Goal: Transaction & Acquisition: Download file/media

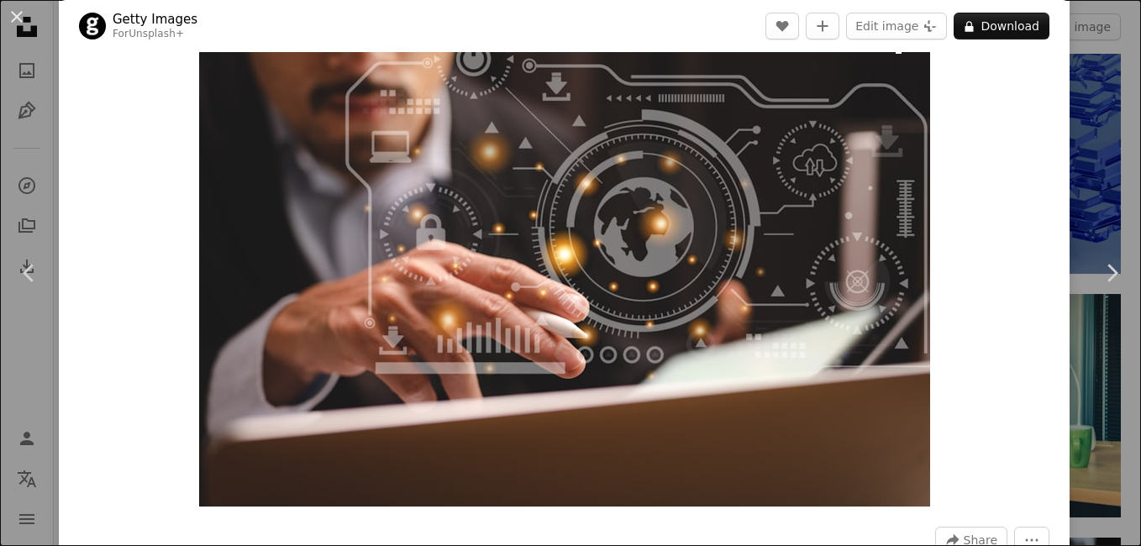
scroll to position [51, 0]
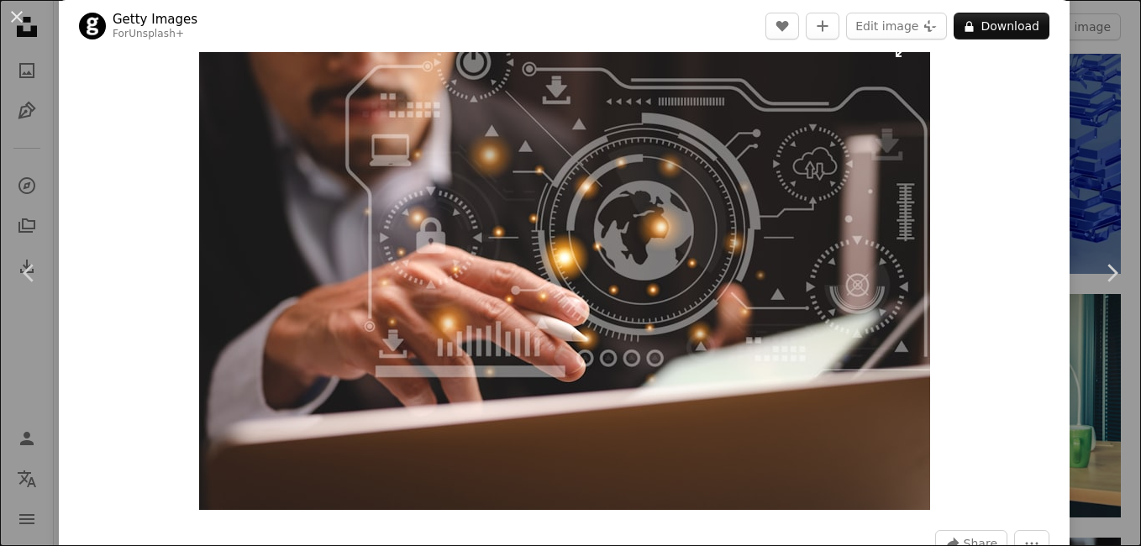
drag, startPoint x: 653, startPoint y: 313, endPoint x: 686, endPoint y: 270, distance: 54.6
click at [686, 270] on img "Zoom in on this image" at bounding box center [564, 266] width 731 height 487
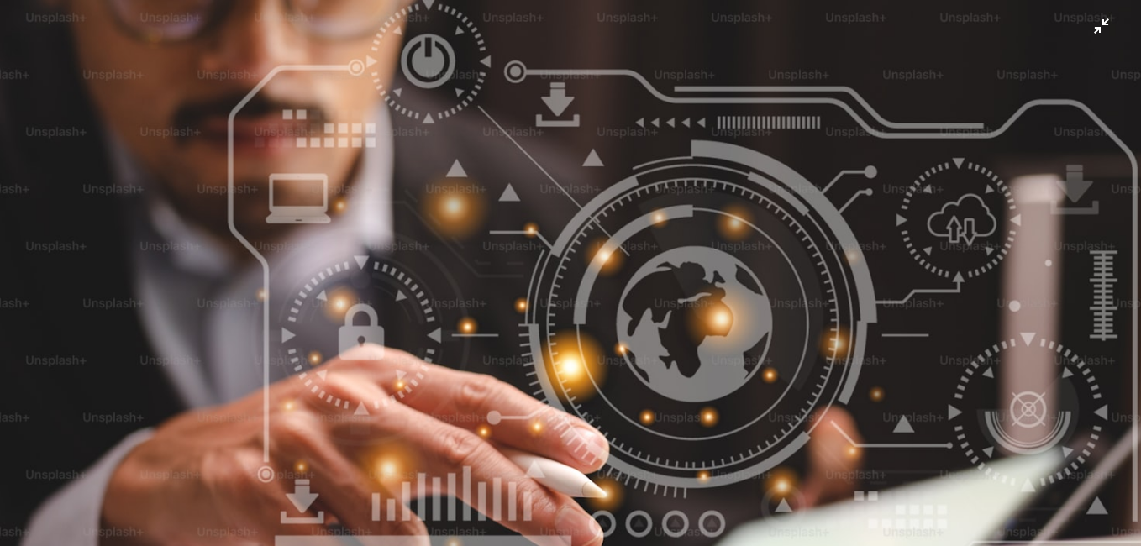
scroll to position [100, 0]
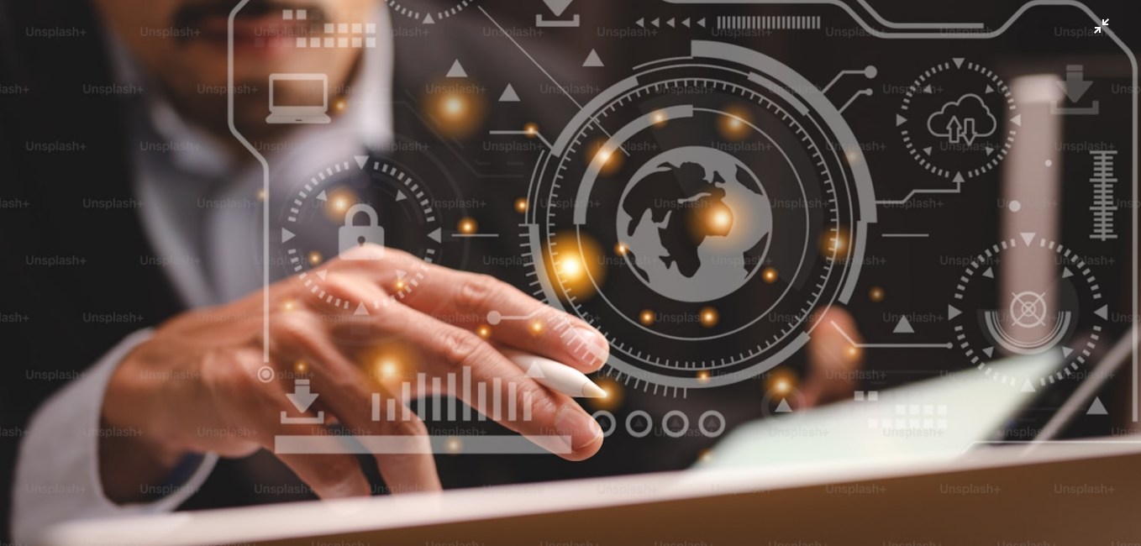
click at [1001, 24] on img "Zoom out on this image" at bounding box center [570, 280] width 1142 height 762
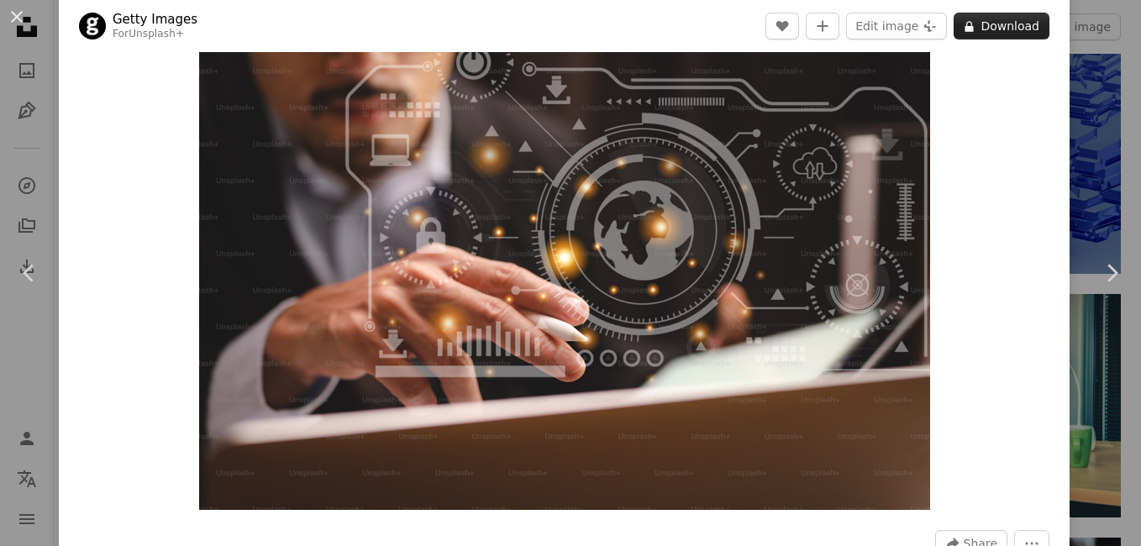
click at [989, 19] on button "A lock Download" at bounding box center [1001, 26] width 96 height 27
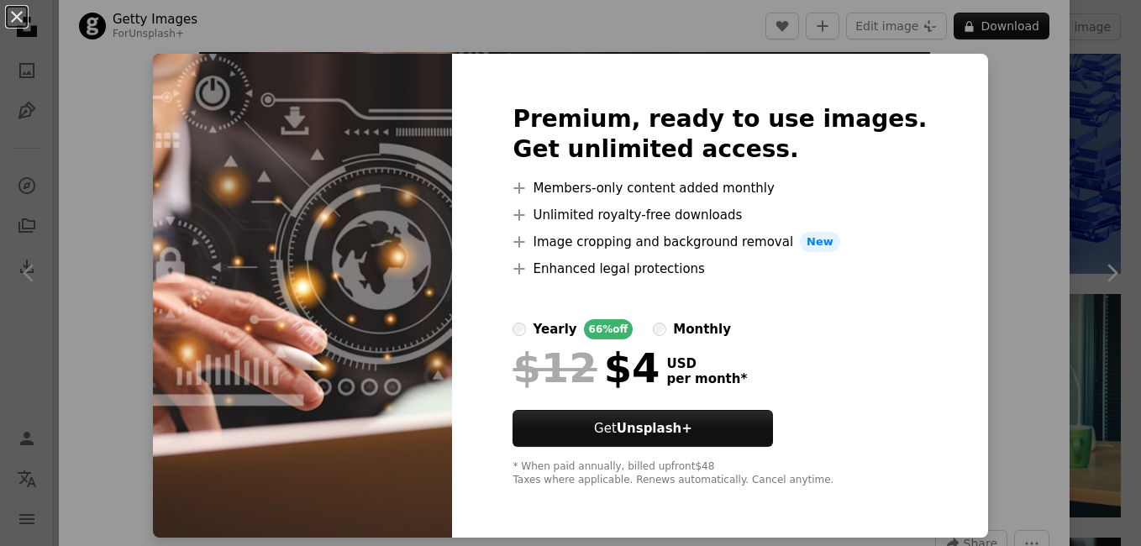
click at [979, 162] on div "An X shape Premium, ready to use images. Get unlimited access. A plus sign Memb…" at bounding box center [570, 273] width 1141 height 546
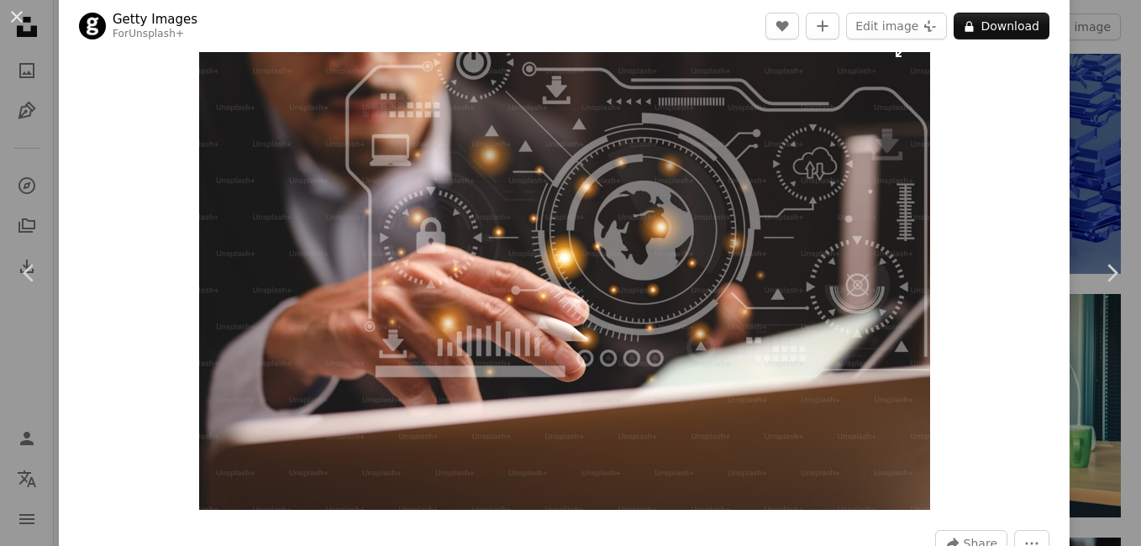
click at [659, 354] on img "Zoom in on this image" at bounding box center [564, 266] width 731 height 487
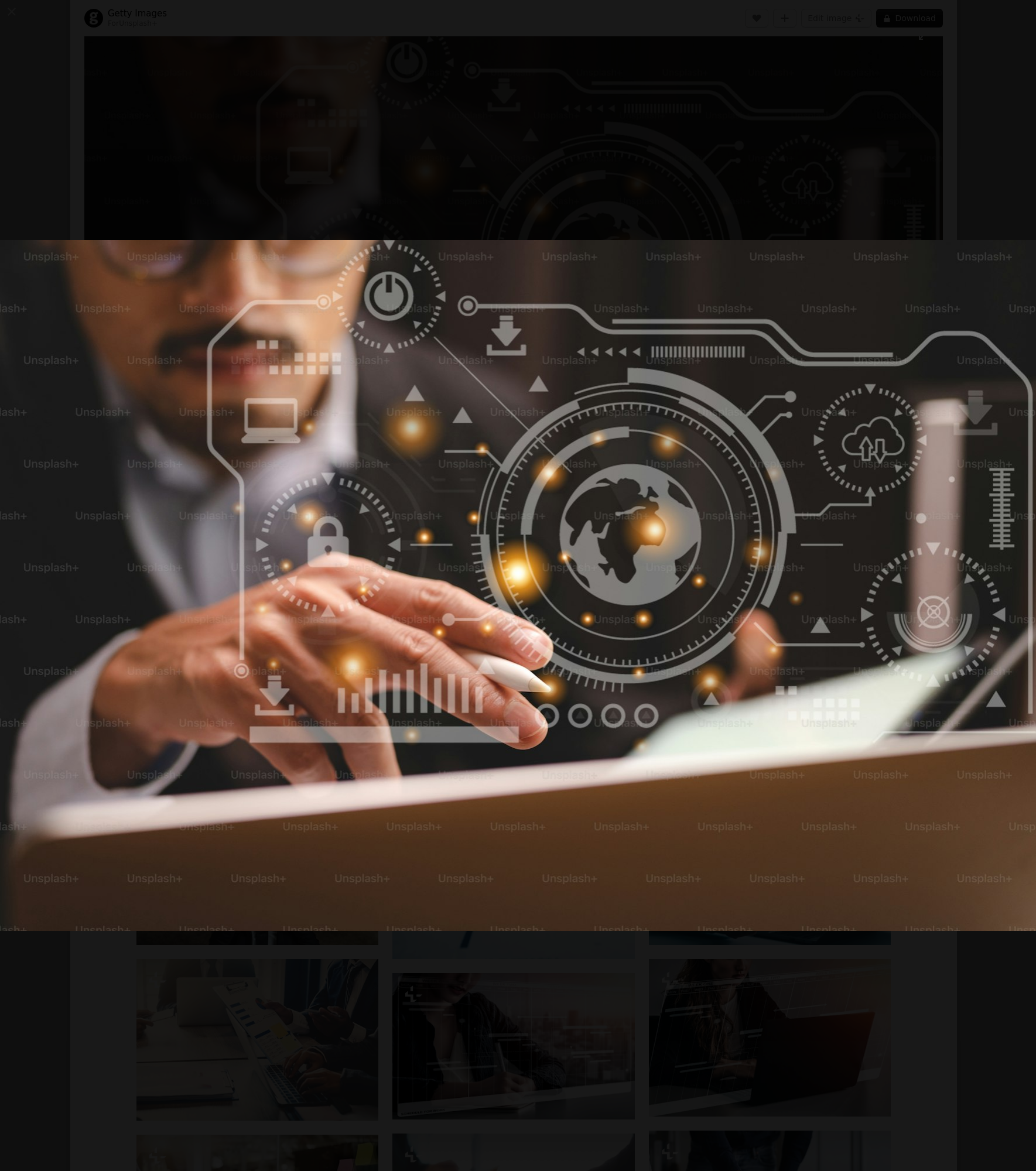
click at [669, 380] on img "Zoom out on this image" at bounding box center [518, 586] width 1037 height 691
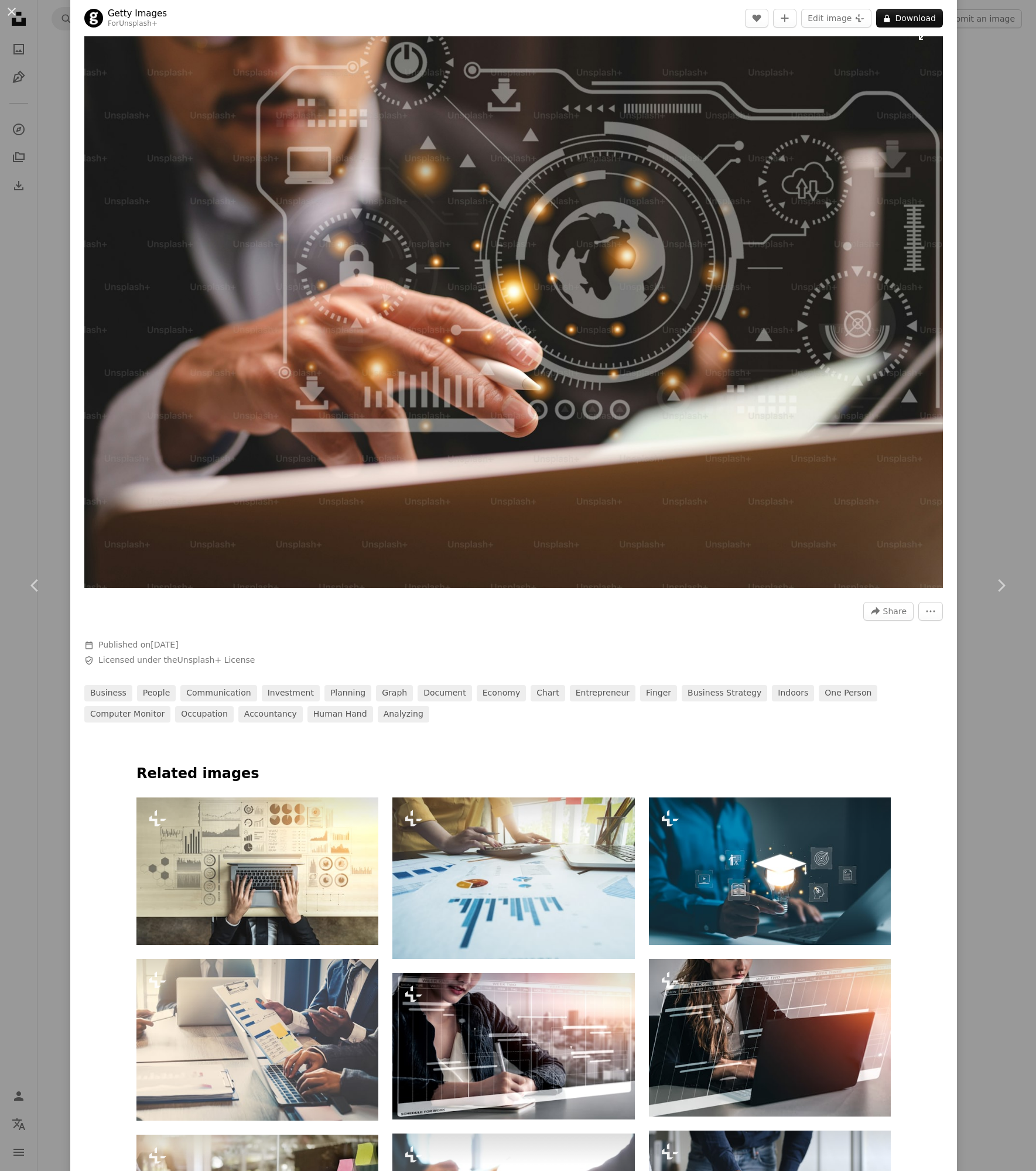
click at [581, 241] on img "Zoom in on this image" at bounding box center [513, 302] width 858 height 572
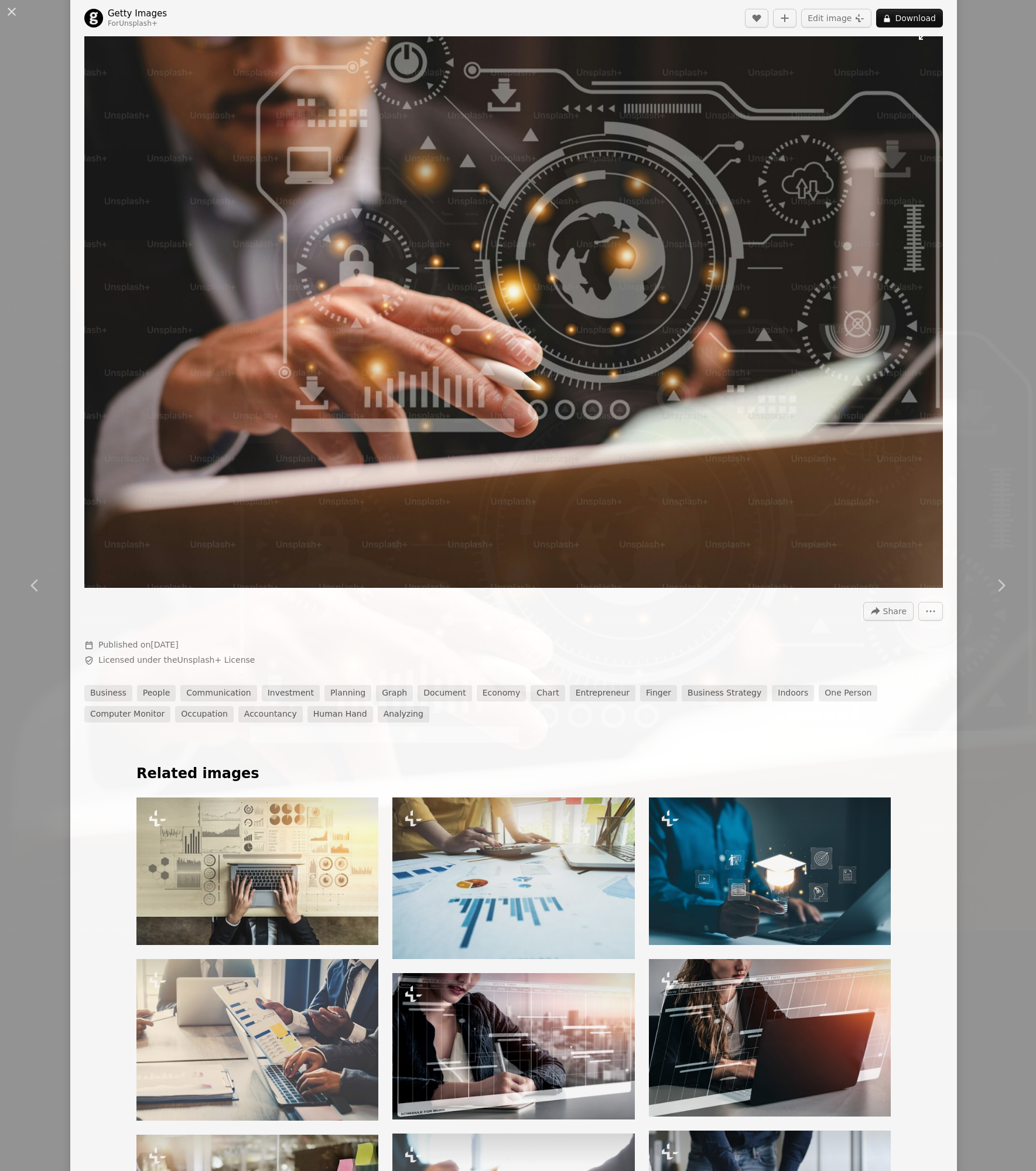
click at [789, 380] on img "Zoom out on this image" at bounding box center [518, 586] width 1037 height 691
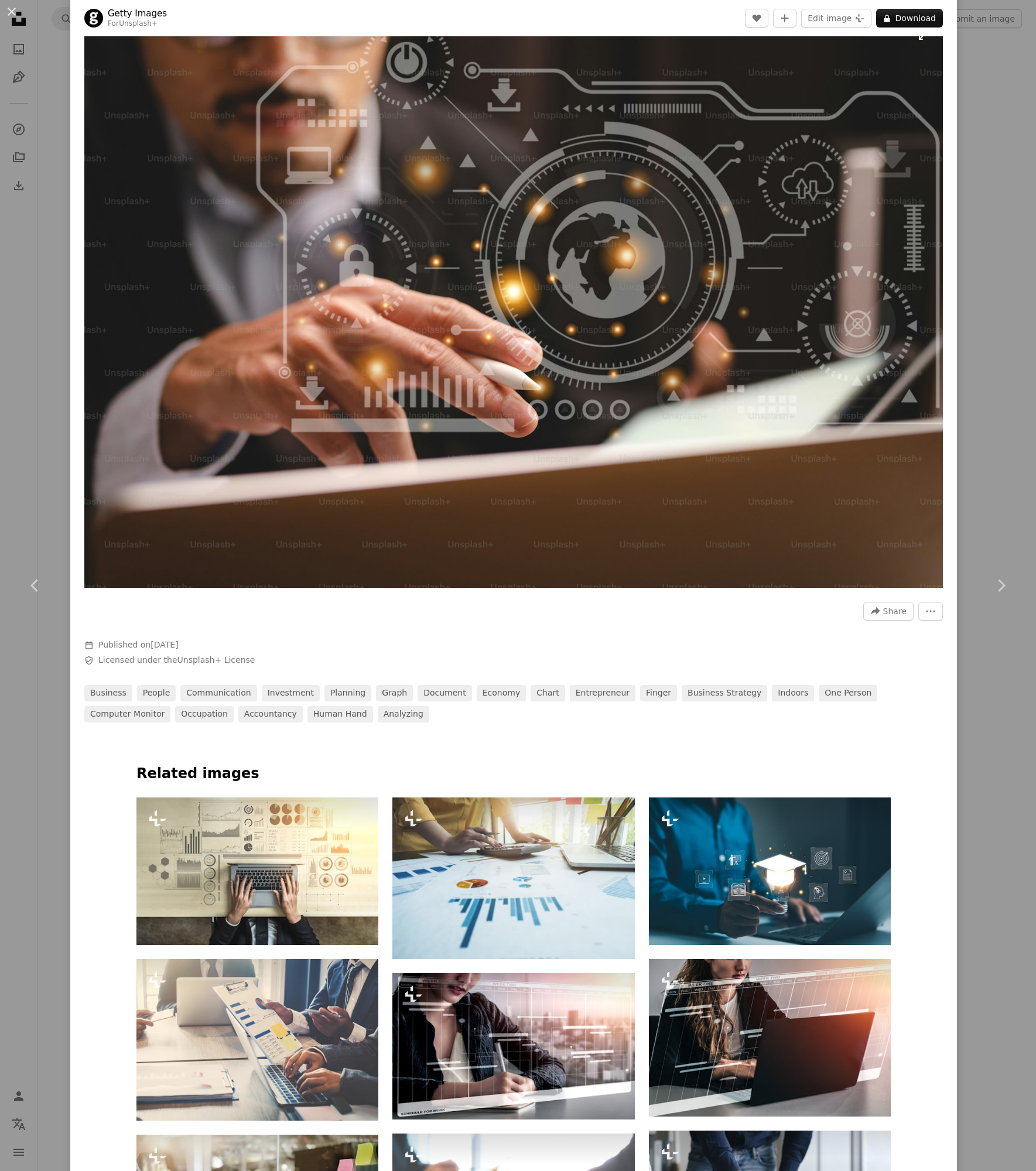
click at [782, 380] on img "Zoom in on this image" at bounding box center [513, 302] width 858 height 572
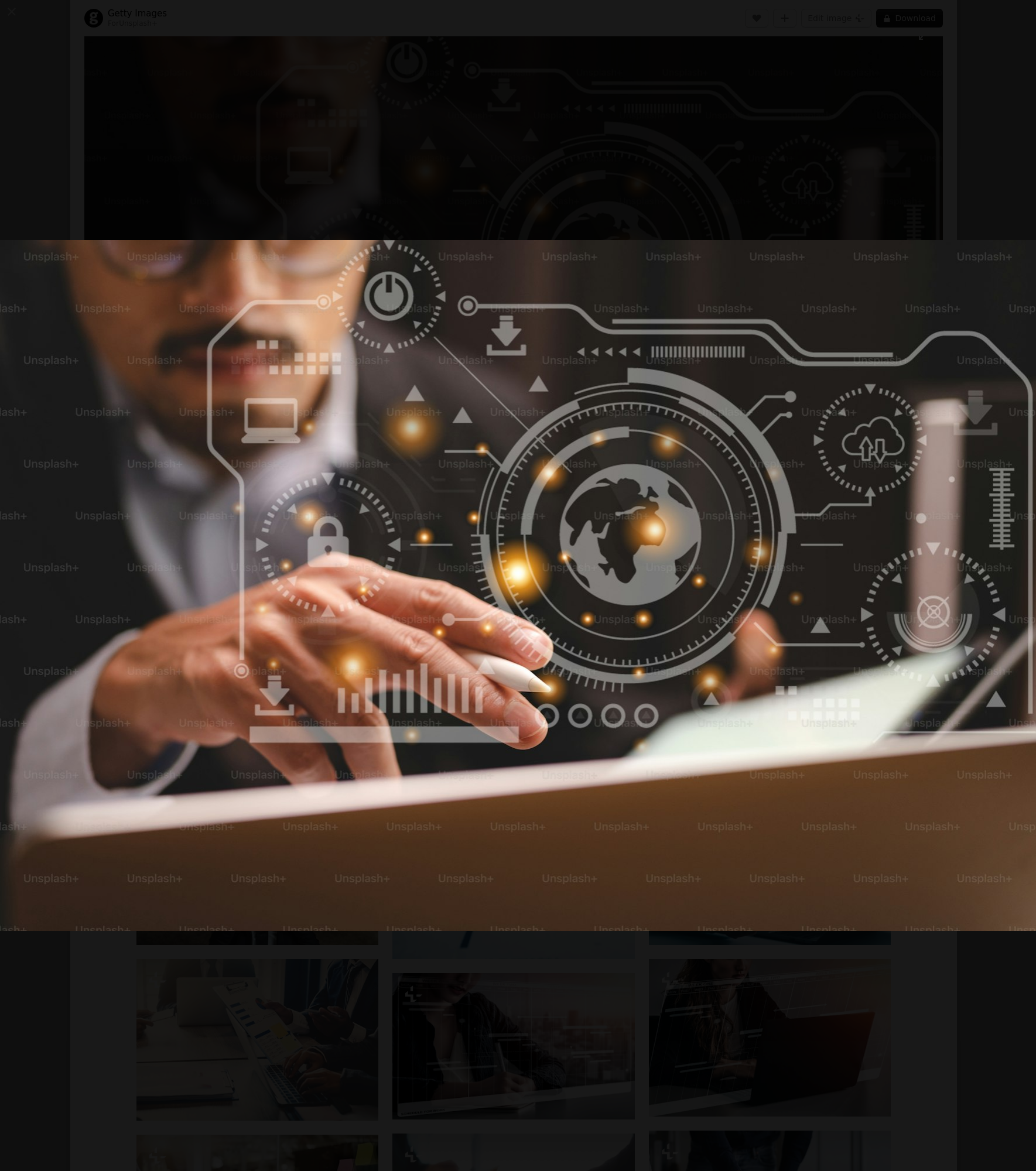
click at [759, 380] on img "Zoom out on this image" at bounding box center [518, 586] width 1037 height 691
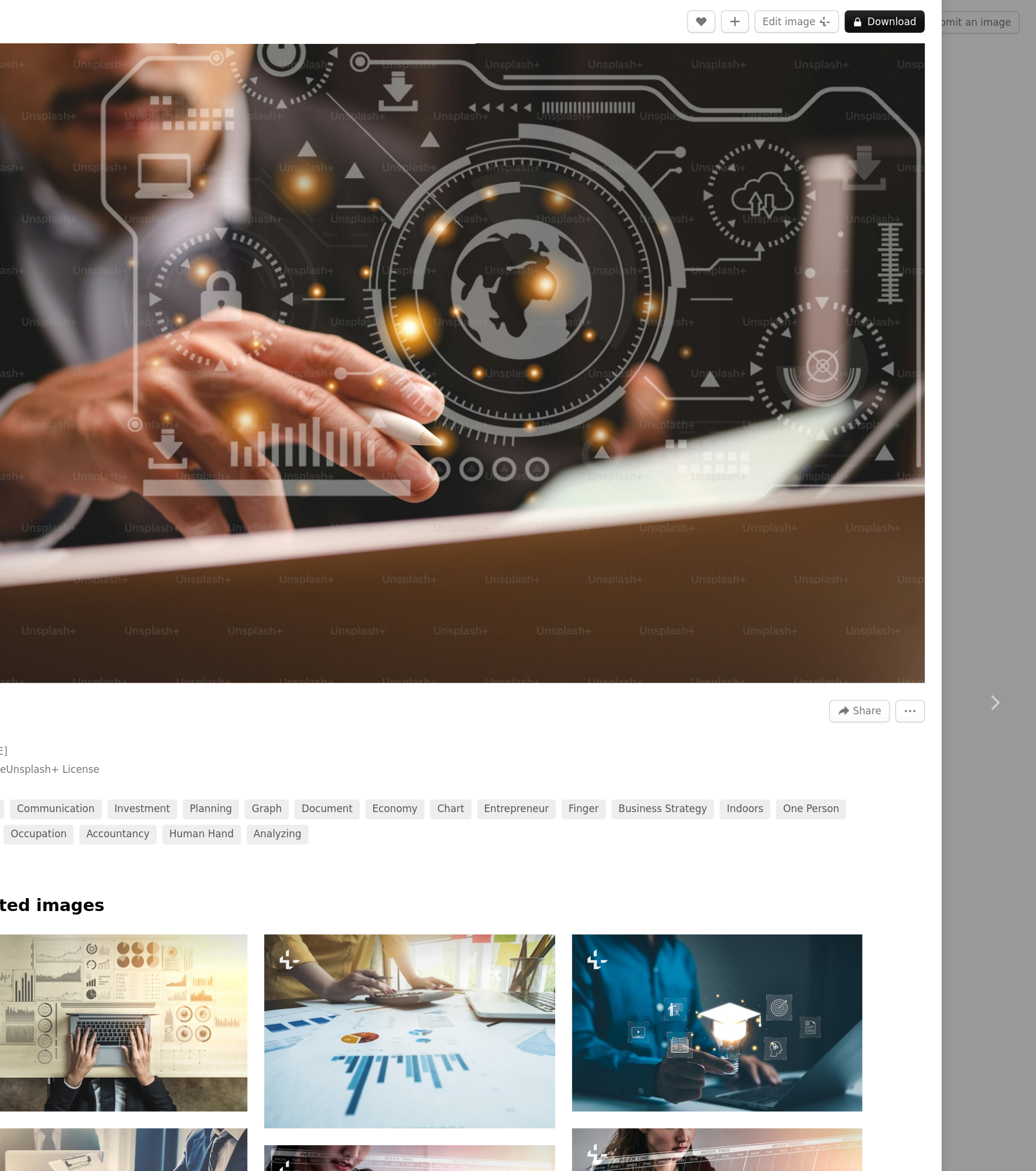
scroll to position [49, 0]
